Goal: Transaction & Acquisition: Download file/media

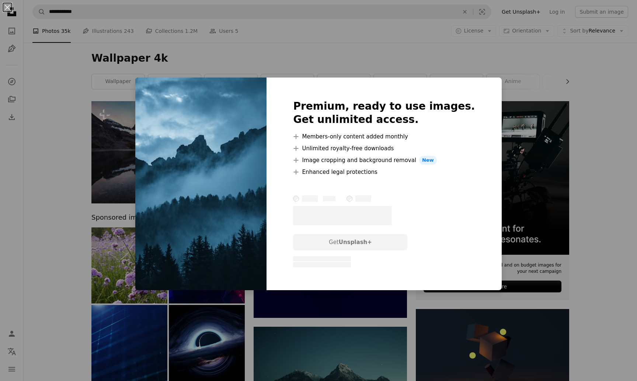
scroll to position [4659, 0]
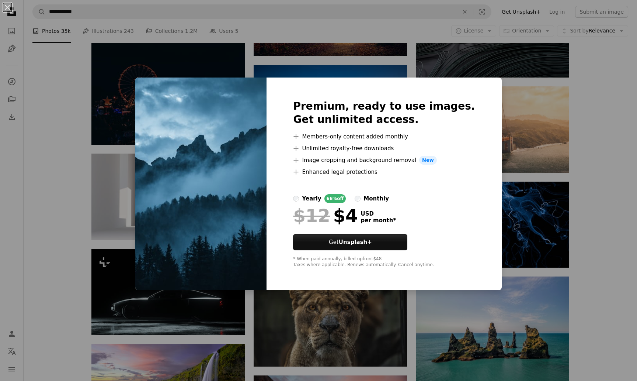
click at [568, 207] on div "An X shape Premium, ready to use images. Get unlimited access. A plus sign Memb…" at bounding box center [318, 190] width 637 height 381
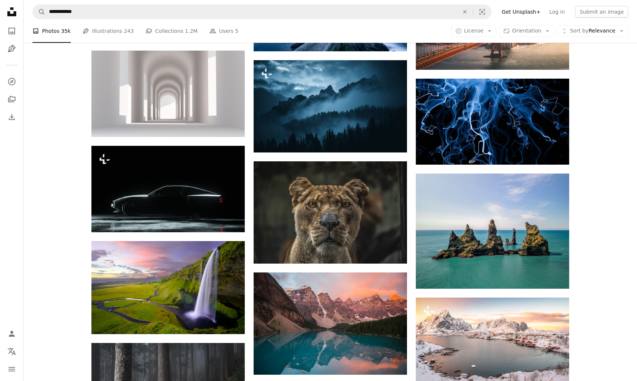
scroll to position [4976, 0]
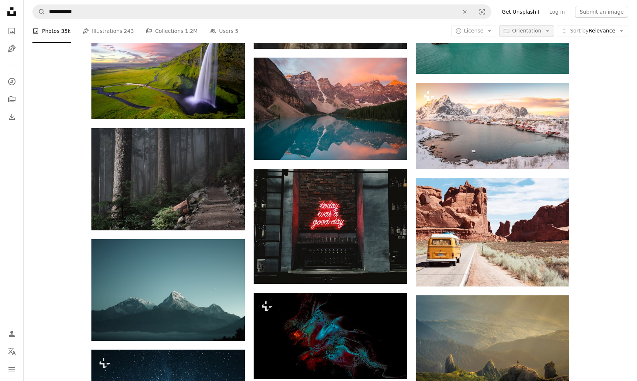
click at [531, 32] on span "Orientation" at bounding box center [526, 31] width 29 height 6
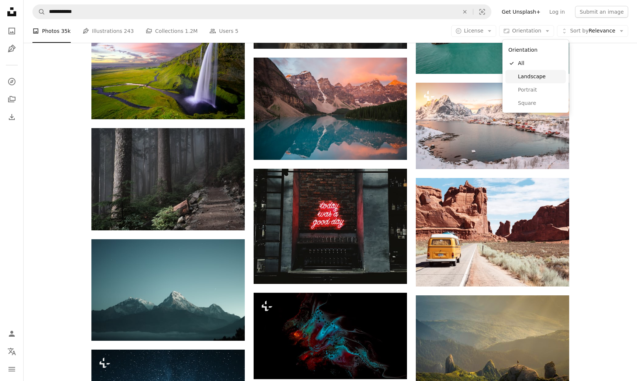
click at [535, 77] on span "Landscape" at bounding box center [540, 76] width 45 height 7
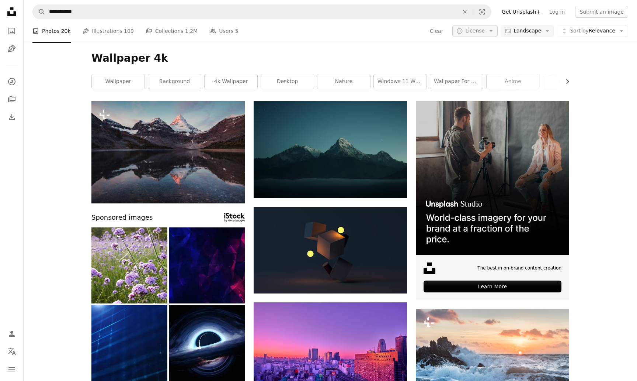
click at [491, 36] on button "A copyright icon © License Arrow down" at bounding box center [475, 31] width 45 height 12
click at [494, 86] on span "Free" at bounding box center [494, 89] width 45 height 7
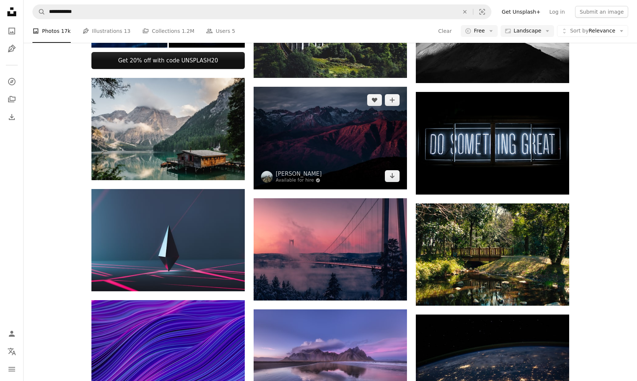
scroll to position [329, 0]
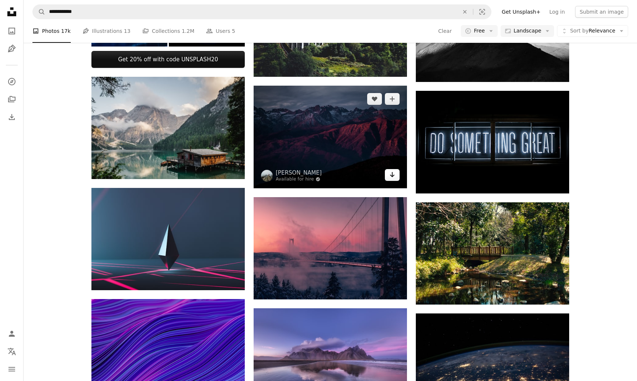
click at [395, 176] on icon "Arrow pointing down" at bounding box center [393, 174] width 6 height 9
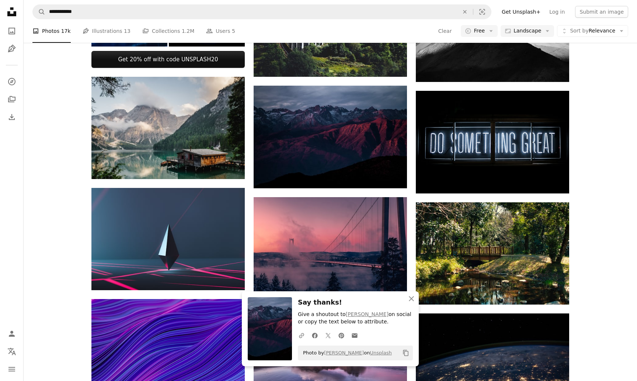
scroll to position [536, 0]
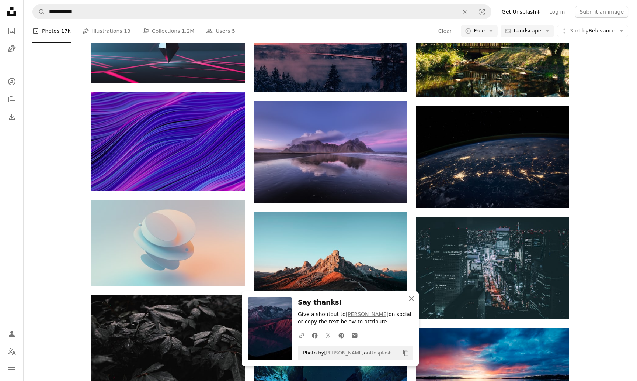
click at [412, 294] on button "An X shape Close" at bounding box center [411, 298] width 15 height 15
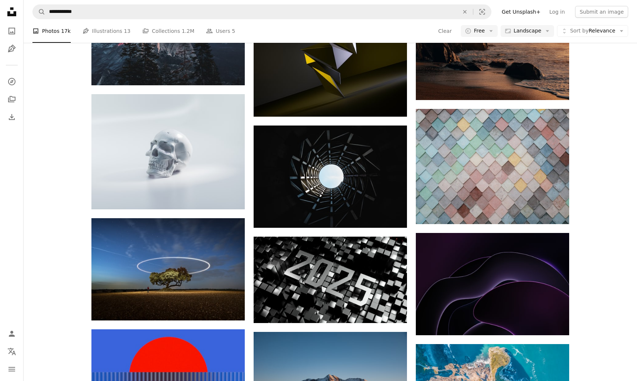
scroll to position [6710, 0]
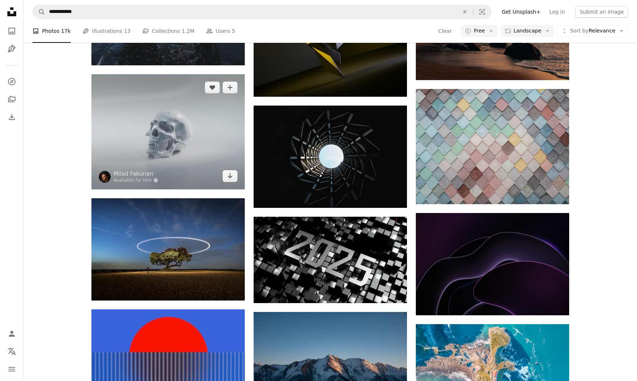
click at [170, 145] on img at bounding box center [167, 131] width 153 height 115
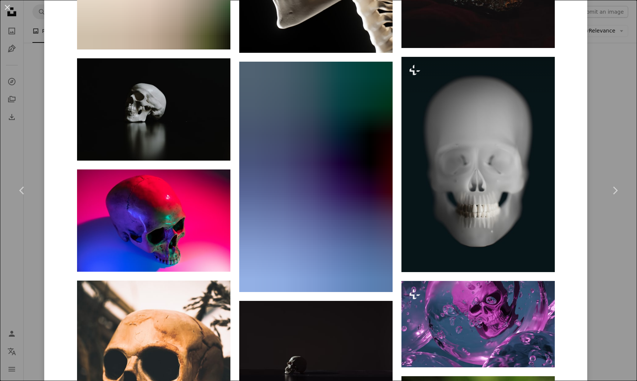
scroll to position [2232, 0]
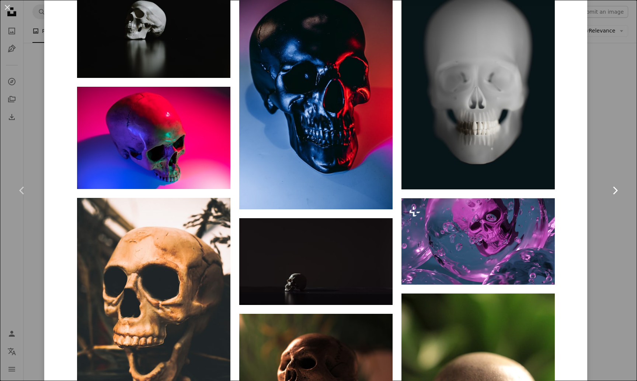
click at [616, 156] on link "Chevron right" at bounding box center [615, 190] width 44 height 71
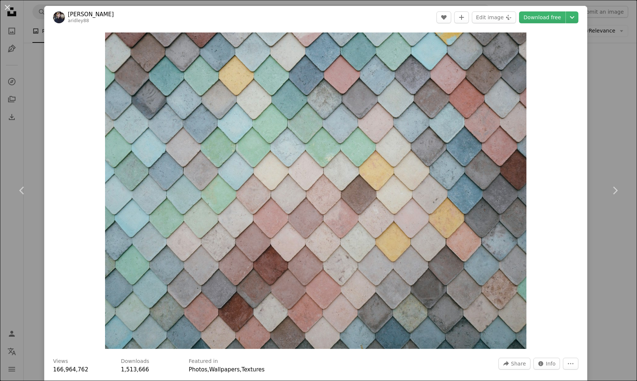
click at [609, 21] on div "An X shape Chevron left Chevron right [PERSON_NAME] aridley88 A heart A plus si…" at bounding box center [318, 190] width 637 height 381
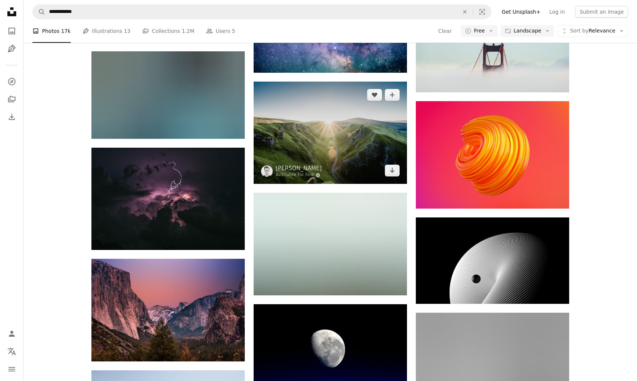
scroll to position [7199, 0]
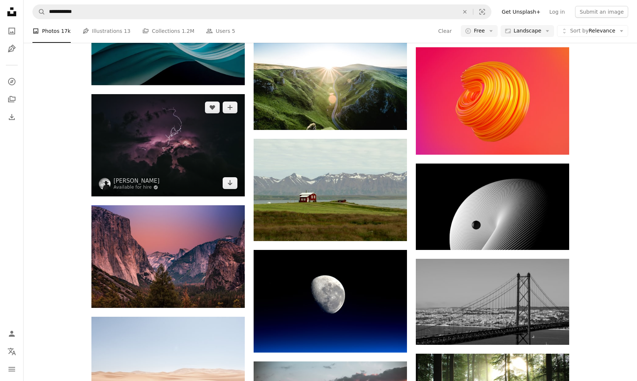
click at [185, 134] on img at bounding box center [167, 145] width 153 height 102
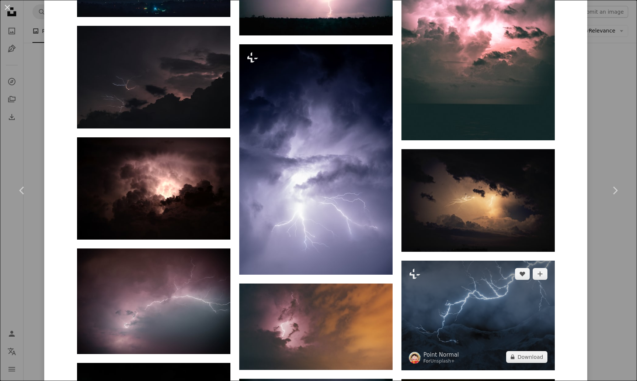
scroll to position [2456, 0]
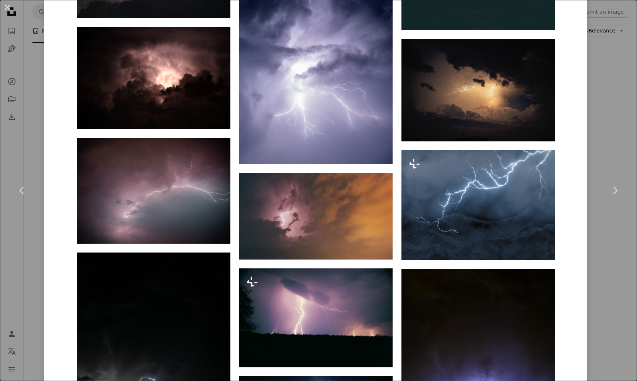
click at [614, 98] on div "An X shape Chevron left Chevron right [PERSON_NAME] Available for hire A checkm…" at bounding box center [318, 190] width 637 height 381
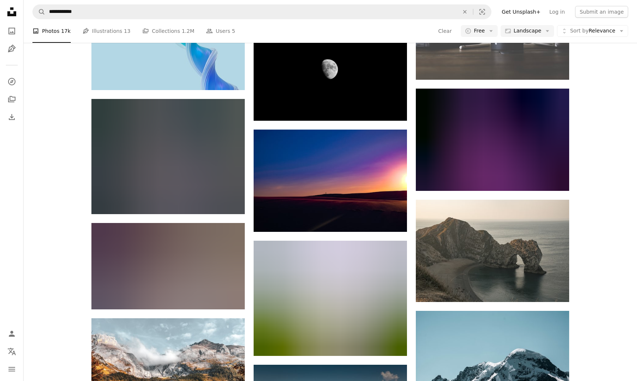
scroll to position [13857, 0]
